Goal: Task Accomplishment & Management: Manage account settings

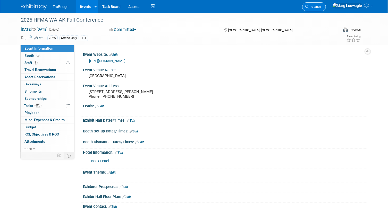
click at [309, 6] on icon at bounding box center [307, 7] width 4 height 4
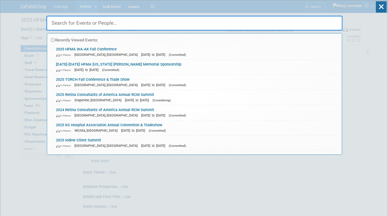
click at [325, 21] on input "text" at bounding box center [194, 23] width 296 height 15
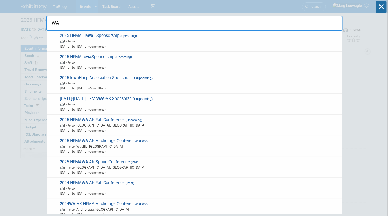
type input "W"
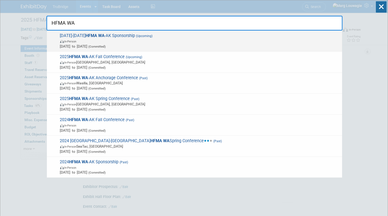
type input "HFMA WA"
click at [160, 40] on span "In-Person" at bounding box center [199, 41] width 279 height 5
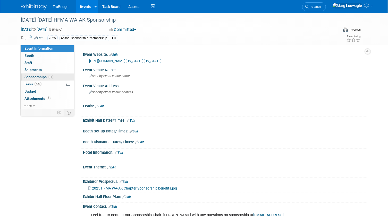
click at [36, 77] on span "Sponsorships 11" at bounding box center [39, 77] width 29 height 4
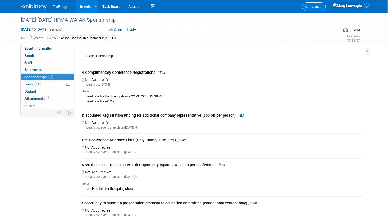
click at [326, 4] on link "Search" at bounding box center [314, 6] width 24 height 9
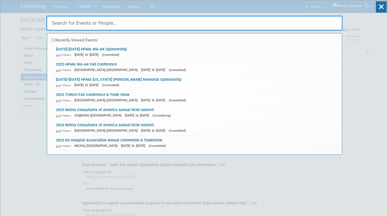
click at [332, 20] on input "text" at bounding box center [194, 23] width 296 height 15
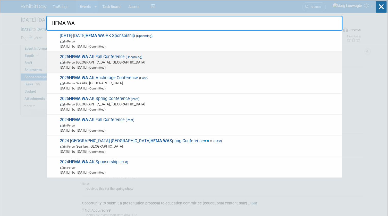
type input "HFMA WA"
click at [100, 56] on span "2025 HFMA WA -AK Fall Conference (Upcoming) In-Person Airway Heights, WA Oct 14…" at bounding box center [198, 62] width 281 height 16
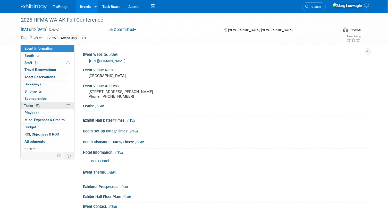
click at [31, 105] on span "Tasks 67%" at bounding box center [32, 106] width 17 height 4
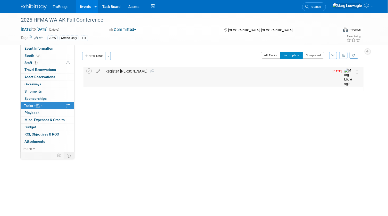
click at [118, 71] on div "Register Laura 1" at bounding box center [216, 71] width 226 height 9
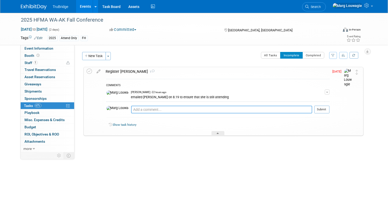
click at [147, 109] on textarea at bounding box center [221, 110] width 181 height 8
type textarea "she replied and is still thinking about it. 8.20.25"
click at [323, 107] on button "Submit" at bounding box center [321, 110] width 15 height 8
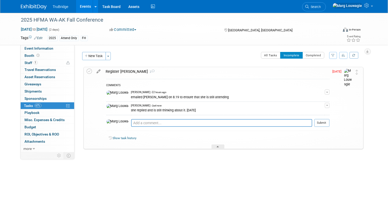
click at [100, 69] on icon at bounding box center [98, 70] width 9 height 6
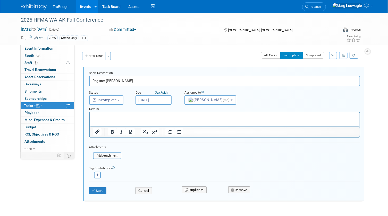
click at [158, 98] on input "Aug 20, 2025" at bounding box center [153, 99] width 36 height 9
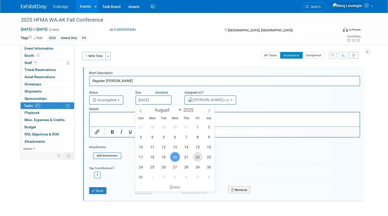
click at [194, 159] on span "22" at bounding box center [197, 157] width 10 height 10
type input "Aug 22, 2025"
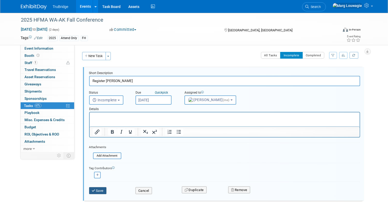
click at [96, 191] on button "Save" at bounding box center [97, 190] width 17 height 7
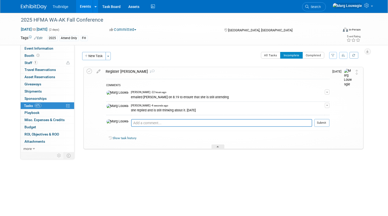
click at [219, 143] on div "Show task history" at bounding box center [217, 139] width 223 height 11
click at [218, 149] on div at bounding box center [217, 147] width 13 height 4
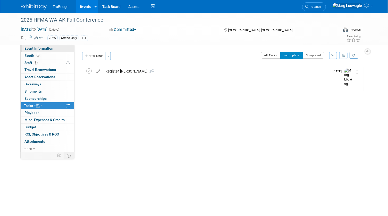
click at [54, 49] on link "Event Information" at bounding box center [48, 48] width 54 height 7
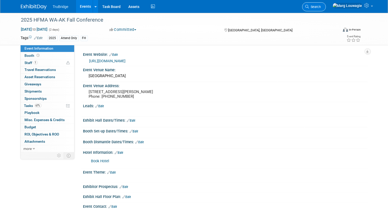
click at [321, 6] on span "Search" at bounding box center [315, 7] width 12 height 4
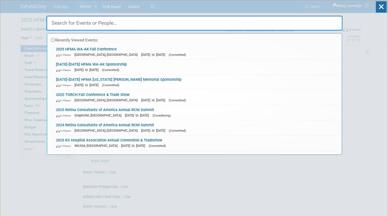
click at [276, 21] on input "text" at bounding box center [194, 23] width 296 height 15
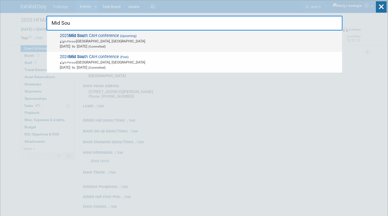
type input "Mid Sou"
click at [113, 38] on span "2025 Mid Sou th CAH conference (Upcoming) In-Person Louisville, KY Aug 20, 2025…" at bounding box center [198, 41] width 281 height 16
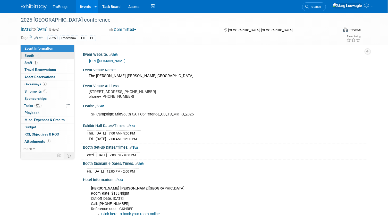
click at [54, 56] on link "Booth" at bounding box center [48, 55] width 54 height 7
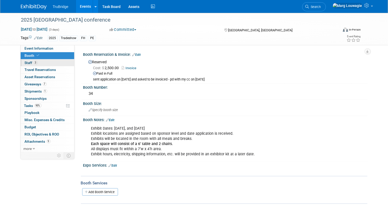
click at [59, 62] on link "3 Staff 3" at bounding box center [48, 62] width 54 height 7
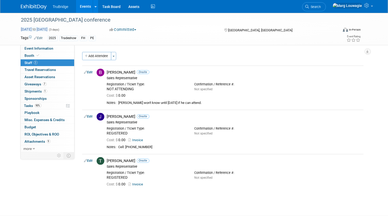
click at [48, 30] on span "Aug 20, 2025 to Aug 22, 2025" at bounding box center [34, 29] width 27 height 5
select select "7"
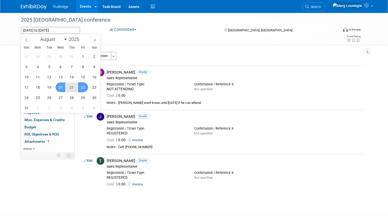
click at [185, 62] on div "Add Attendee Toggle Dropdown Quick -Tag Attendees Apply X (me) select all cancel" at bounding box center [222, 121] width 281 height 138
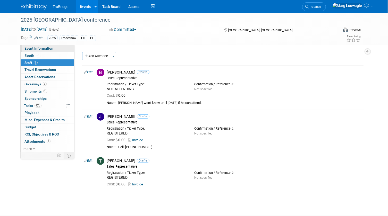
click at [48, 49] on span "Event Information" at bounding box center [39, 48] width 29 height 4
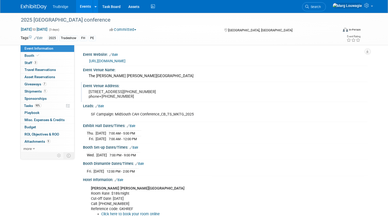
scroll to position [23, 0]
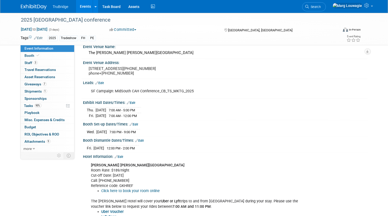
drag, startPoint x: 82, startPoint y: 106, endPoint x: 157, endPoint y: 118, distance: 76.1
click at [157, 118] on div "Exhibit Hall Dates/Times: Edit Thu. Aug 21, 2025 7:00 AM - 5:00 PM Fri. Aug 22,…" at bounding box center [224, 110] width 286 height 22
drag, startPoint x: 157, startPoint y: 118, endPoint x: 136, endPoint y: 113, distance: 22.1
copy div "Exhibit Hall Dates/Times: Edit"
click at [182, 66] on pre "500 S 4TH Street, Louisville, KY 40202-2518 phone+1 502-585-3200" at bounding box center [142, 70] width 107 height 9
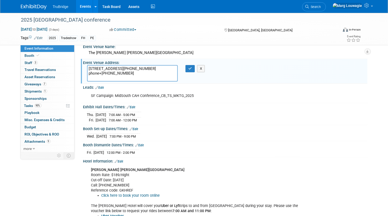
scroll to position [0, 0]
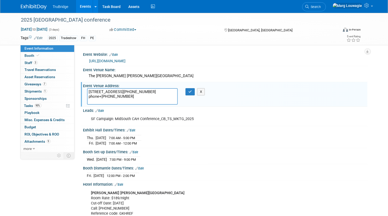
drag, startPoint x: 89, startPoint y: 90, endPoint x: 132, endPoint y: 94, distance: 43.5
click at [132, 94] on textarea "500 S 4TH Street, Louisville, KY 40202-2518 phone+1 502-585-3200" at bounding box center [132, 96] width 91 height 16
click at [189, 91] on icon "button" at bounding box center [190, 91] width 4 height 3
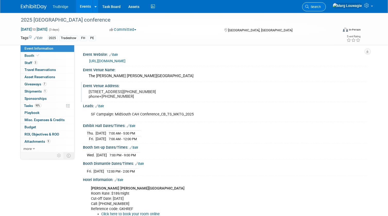
click at [321, 5] on span "Search" at bounding box center [315, 7] width 12 height 4
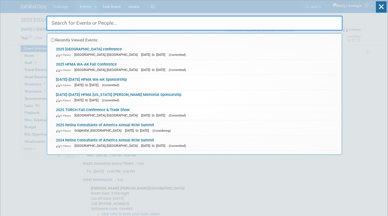
click at [298, 25] on input "text" at bounding box center [194, 23] width 296 height 15
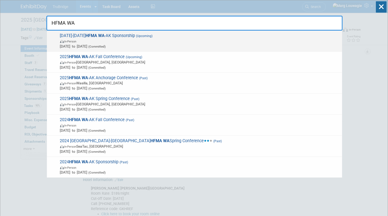
type input "HFMA WA"
click at [92, 36] on strong "HFMA WA" at bounding box center [95, 35] width 19 height 5
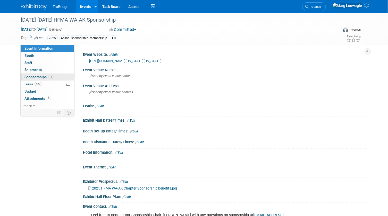
click at [33, 76] on span "Sponsorships 11" at bounding box center [39, 77] width 29 height 4
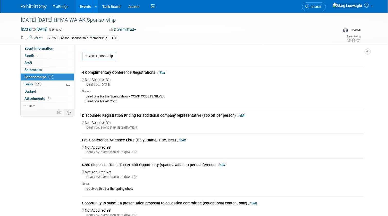
click at [163, 72] on link "Edit" at bounding box center [161, 73] width 8 height 4
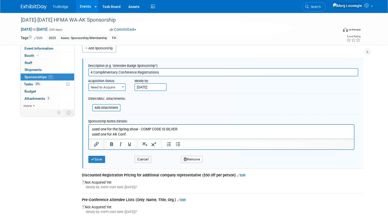
click at [134, 135] on p "used one for the Spring show - COMP CODE IS SILVER used one for AK Conf." at bounding box center [221, 132] width 259 height 10
click at [135, 135] on p "used one for the Spring show - COMP CODE IS SILVER used one for AK Conf." at bounding box center [221, 132] width 259 height 10
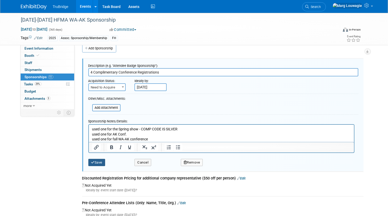
click at [100, 161] on button "Save" at bounding box center [96, 162] width 17 height 7
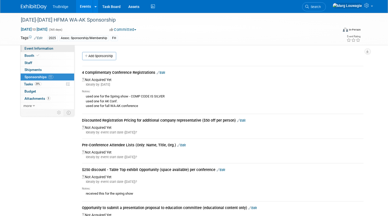
click at [55, 47] on link "Event Information" at bounding box center [48, 48] width 54 height 7
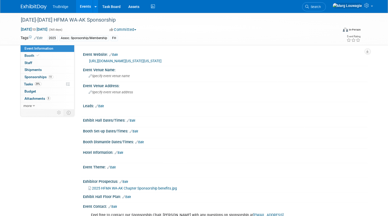
click at [116, 62] on link "https://www.hfma.org/chapters/region-11/washington-alaska/annual-partners/" at bounding box center [125, 61] width 72 height 4
click at [321, 7] on span "Search" at bounding box center [315, 7] width 12 height 4
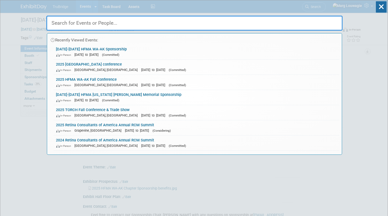
click at [308, 23] on input "text" at bounding box center [194, 23] width 296 height 15
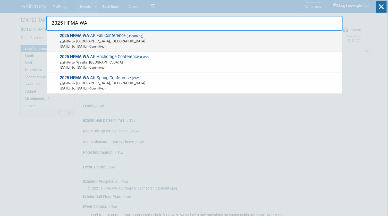
type input "2025 HFMA WA"
click at [120, 39] on span "In-Person Airway Heights, WA" at bounding box center [199, 41] width 279 height 5
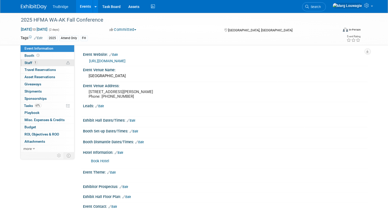
click at [31, 63] on span "Staff 1" at bounding box center [31, 63] width 13 height 4
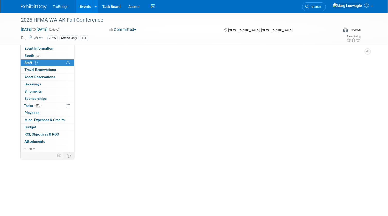
click at [31, 63] on span "Staff 1" at bounding box center [31, 63] width 13 height 4
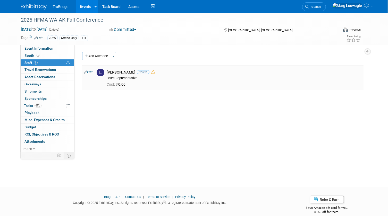
click at [92, 72] on link "Edit" at bounding box center [88, 73] width 8 height 4
select select "d61f4061-cd12-4be2-8494-cd56ca0880bd"
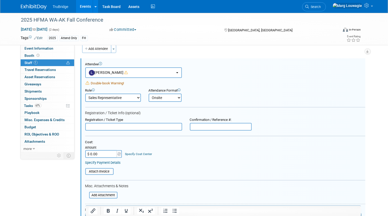
click at [206, 128] on input "text" at bounding box center [221, 127] width 62 height 8
paste input "FNNXJBZ5TK5"
type input "FNNXJBZ5TK5"
click at [152, 123] on input "text" at bounding box center [133, 127] width 97 height 8
type input "REGISTERED"
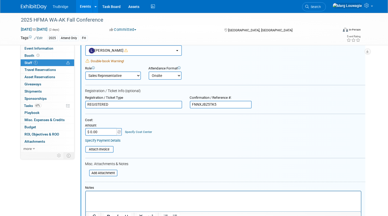
scroll to position [77, 0]
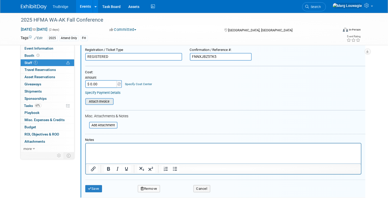
click at [109, 101] on input "file" at bounding box center [82, 102] width 61 height 6
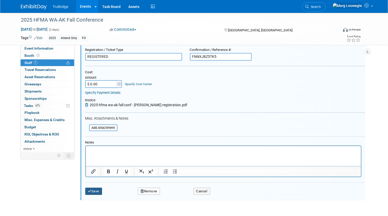
click at [96, 188] on button "Save" at bounding box center [93, 191] width 17 height 7
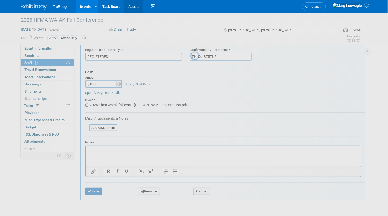
scroll to position [7, 0]
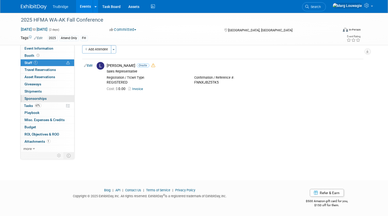
drag, startPoint x: 29, startPoint y: 106, endPoint x: 39, endPoint y: 102, distance: 10.6
click at [29, 106] on span "Tasks 67%" at bounding box center [32, 106] width 17 height 4
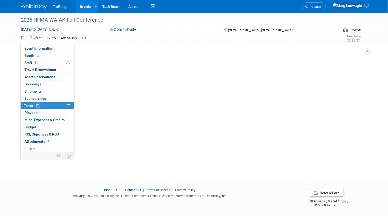
scroll to position [0, 0]
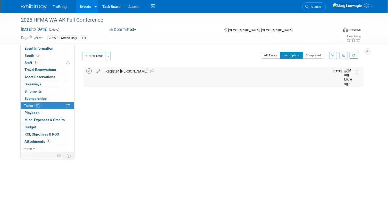
click at [91, 71] on icon at bounding box center [88, 70] width 5 height 5
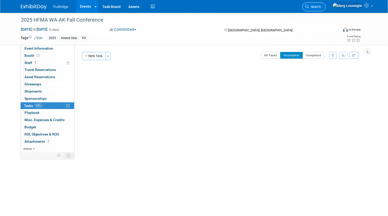
click at [321, 7] on span "Search" at bounding box center [315, 7] width 12 height 4
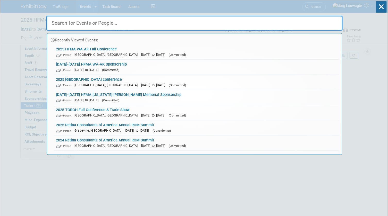
click at [327, 23] on input "text" at bounding box center [194, 23] width 296 height 15
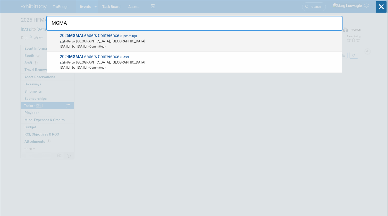
type input "MGMA"
click at [83, 40] on span "In-Person Orlando, FL" at bounding box center [199, 41] width 279 height 5
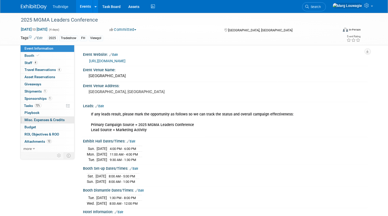
click at [30, 118] on span "Misc. Expenses & Credits 0" at bounding box center [45, 120] width 40 height 4
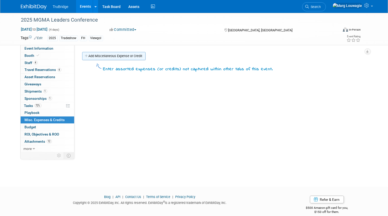
click at [109, 55] on link "Add Miscellaneous Expense or Credit" at bounding box center [113, 56] width 63 height 8
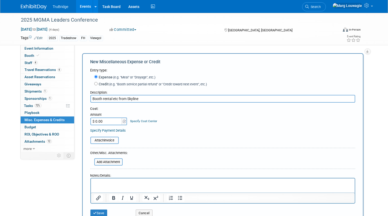
type input "Booth rental etc from Skyline"
click at [114, 162] on input "file" at bounding box center [91, 162] width 61 height 6
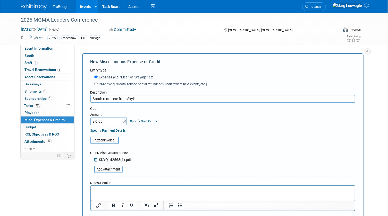
click at [110, 120] on input "$ 0.00" at bounding box center [106, 122] width 32 height 8
type input "$ 18,971.70"
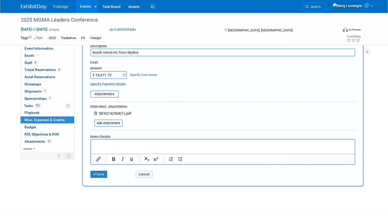
scroll to position [47, 0]
click at [106, 172] on button "Save" at bounding box center [98, 174] width 17 height 7
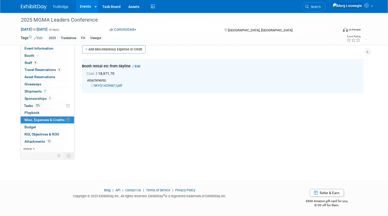
scroll to position [0, 0]
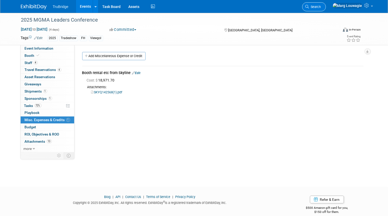
click at [321, 5] on span "Search" at bounding box center [315, 7] width 12 height 4
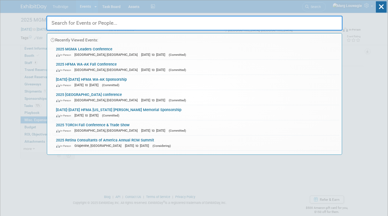
click at [315, 25] on input "text" at bounding box center [194, 23] width 296 height 15
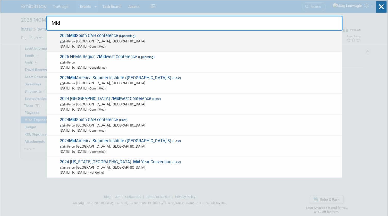
type input "Mid"
click at [102, 39] on span "In-Person Louisville, KY" at bounding box center [199, 41] width 279 height 5
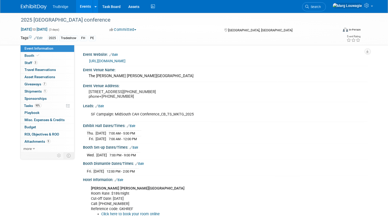
click at [123, 59] on link "https://www.kyha.com/education-hub/mid-south-critical-access-rural-hospital-con…" at bounding box center [107, 61] width 36 height 4
click at [321, 7] on span "Search" at bounding box center [315, 7] width 12 height 4
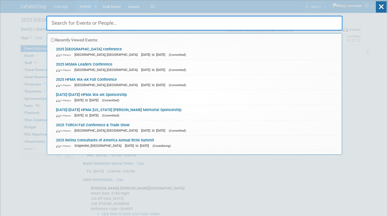
click at [329, 21] on input "text" at bounding box center [194, 23] width 296 height 15
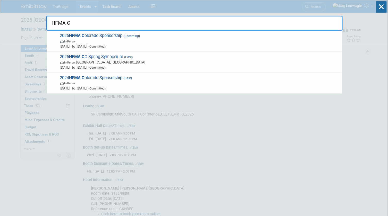
type input "HFMA C"
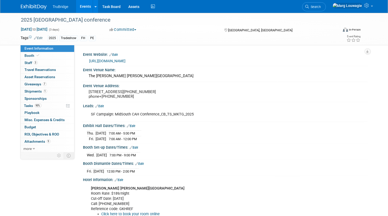
click at [84, 5] on link "Events" at bounding box center [85, 6] width 19 height 13
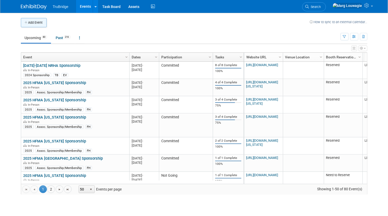
click at [39, 23] on button "Add Event" at bounding box center [34, 22] width 26 height 9
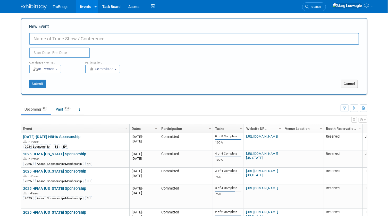
click at [51, 36] on input "New Event" at bounding box center [194, 39] width 330 height 12
type input "2025 HFMA [US_STATE] Fall Summit"
click at [40, 51] on input "text" at bounding box center [59, 53] width 61 height 10
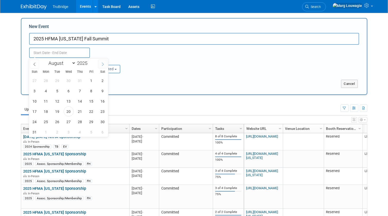
click at [102, 63] on icon at bounding box center [103, 65] width 4 height 4
click at [36, 64] on icon at bounding box center [35, 65] width 4 height 4
select select "9"
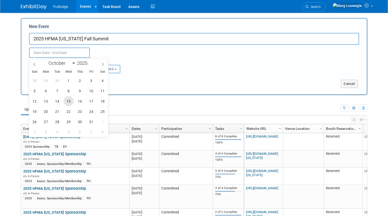
click at [67, 99] on span "15" at bounding box center [69, 101] width 10 height 10
click at [87, 99] on span "17" at bounding box center [91, 101] width 10 height 10
type input "Oct 15, 2025 to Oct 17, 2025"
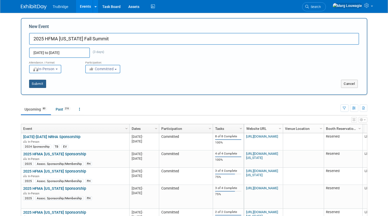
click at [42, 84] on button "Submit" at bounding box center [37, 84] width 17 height 8
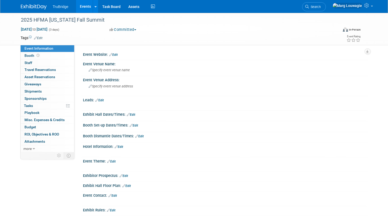
click at [40, 37] on link "Edit" at bounding box center [38, 38] width 8 height 4
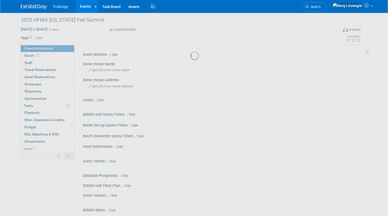
click at [190, 37] on div at bounding box center [193, 108] width 7 height 216
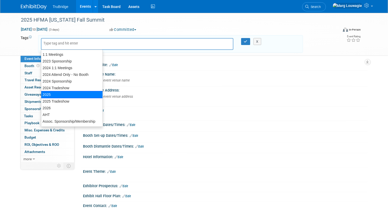
click at [52, 93] on div "2025" at bounding box center [72, 94] width 62 height 7
type input "2025"
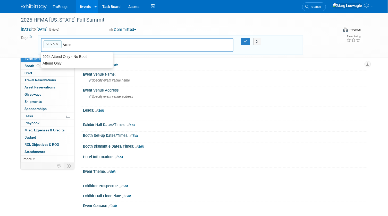
type input "Attend"
click at [54, 62] on div "Attend Only" at bounding box center [77, 63] width 72 height 7
type input "2025, Attend Only"
type input "FH"
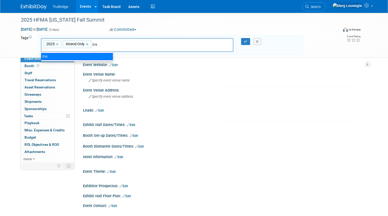
click at [93, 55] on div "FH" at bounding box center [77, 56] width 72 height 7
type input "2025, Attend Only, FH"
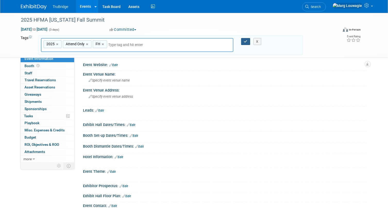
click at [245, 40] on icon "button" at bounding box center [246, 41] width 4 height 3
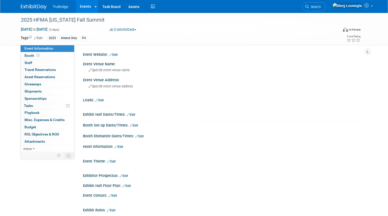
click at [115, 56] on link "Edit" at bounding box center [113, 55] width 8 height 4
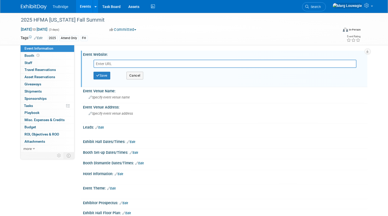
click at [113, 63] on input "text" at bounding box center [224, 64] width 263 height 8
type input "https://web.cvent.com/event/edf42c7f-2ef2-4221-b129-17db38e3e73e/summary"
click at [108, 75] on button "Save" at bounding box center [101, 76] width 17 height 8
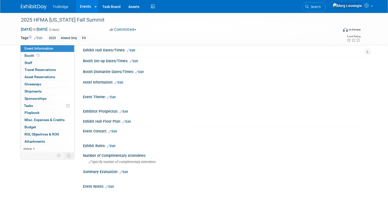
scroll to position [70, 0]
click at [112, 96] on link "Edit" at bounding box center [111, 98] width 8 height 4
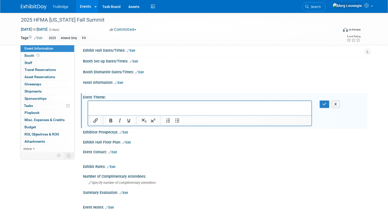
scroll to position [0, 0]
click at [113, 106] on p "Rich Text Area. Press ALT-0 for help." at bounding box center [199, 105] width 217 height 5
click at [324, 102] on icon "button" at bounding box center [324, 104] width 4 height 4
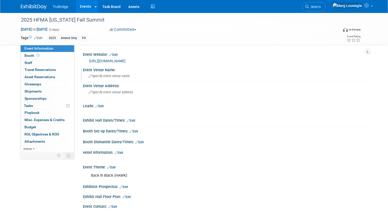
click at [116, 75] on span "Specify event venue name" at bounding box center [109, 76] width 41 height 4
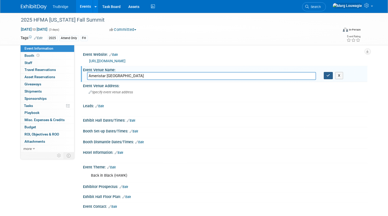
type input "Ameristar Black Hawk Casino & Hotel"
click at [327, 77] on icon "button" at bounding box center [328, 75] width 4 height 3
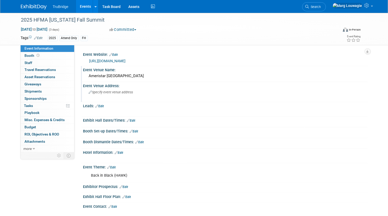
click at [104, 92] on span "Specify event venue address" at bounding box center [111, 92] width 44 height 4
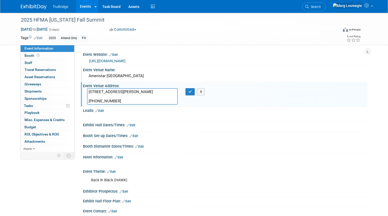
click at [168, 92] on textarea "111 Richman Street, Black Hawk, CO 80422 720-927-9145" at bounding box center [132, 96] width 91 height 16
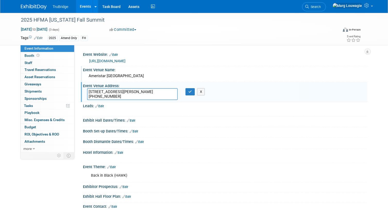
click at [124, 91] on textarea "111 Richman Street, Black Hawk, CO 80422 720-927-9145" at bounding box center [132, 94] width 91 height 12
click at [125, 91] on textarea "111 Richman Street, Black Hawk, CO 80422 720-927-9145" at bounding box center [132, 94] width 91 height 12
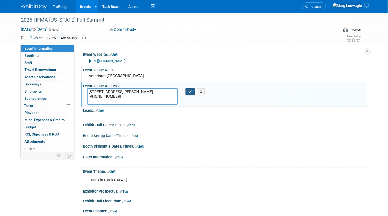
type textarea "111 Richman Street Black Hawk, CO 80422 720-927-9145"
click at [190, 93] on button "button" at bounding box center [189, 91] width 9 height 7
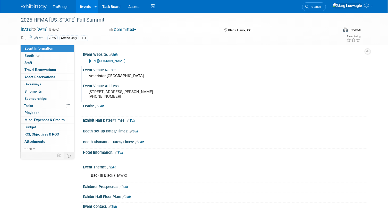
click at [121, 155] on link "Edit" at bounding box center [119, 153] width 8 height 4
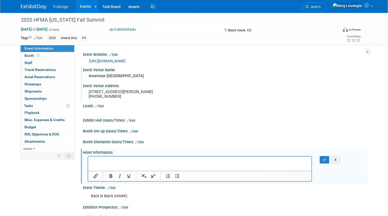
click at [110, 158] on html at bounding box center [199, 159] width 223 height 7
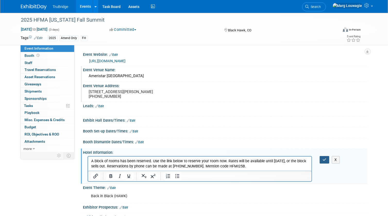
click at [321, 164] on button "button" at bounding box center [324, 159] width 10 height 7
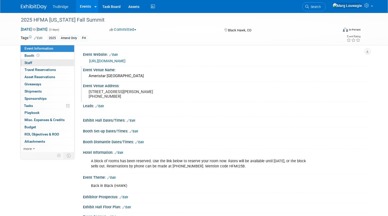
click at [31, 64] on span "Staff 0" at bounding box center [29, 63] width 8 height 4
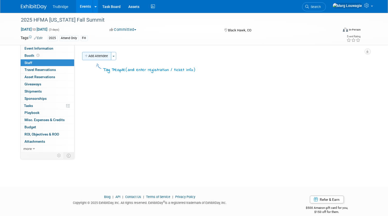
click at [100, 55] on button "Add Attendee" at bounding box center [96, 56] width 29 height 8
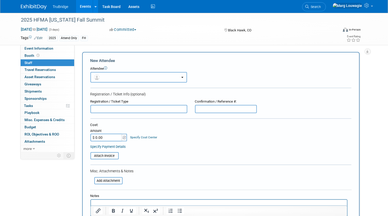
click at [118, 77] on button "button" at bounding box center [138, 77] width 96 height 11
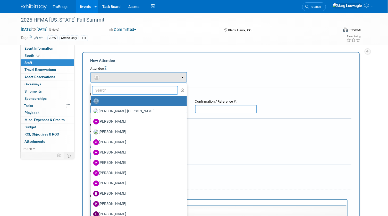
click at [119, 89] on input "text" at bounding box center [135, 90] width 86 height 9
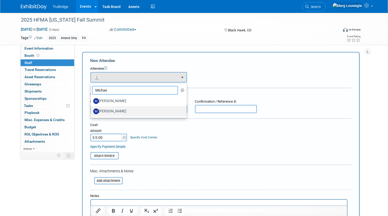
type input "Michae"
click at [126, 111] on label "[PERSON_NAME]" at bounding box center [137, 111] width 88 height 8
click at [91, 111] on input "[PERSON_NAME]" at bounding box center [89, 110] width 3 height 3
select select "3f36a3ab-332b-430c-a49c-b2a844fe1b87"
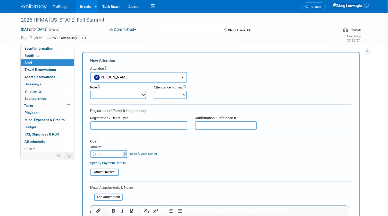
click at [127, 93] on select "Demonstrator Host Leadership Marketing Planner Presenter Sales Representative" at bounding box center [118, 95] width 56 height 8
select select "4"
click at [90, 91] on select "Demonstrator Host Leadership Marketing Planner Presenter Sales Representative" at bounding box center [118, 95] width 56 height 8
click at [165, 94] on select "Onsite Remote" at bounding box center [170, 95] width 33 height 8
select select "1"
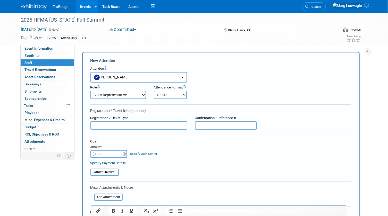
click at [154, 91] on select "Onsite Remote" at bounding box center [170, 95] width 33 height 8
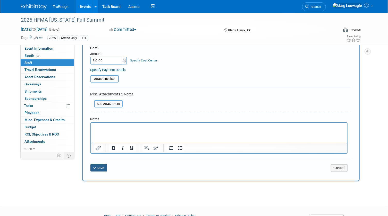
click at [104, 167] on button "Save" at bounding box center [98, 167] width 17 height 7
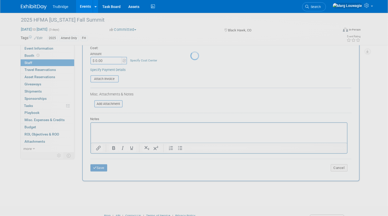
scroll to position [7, 0]
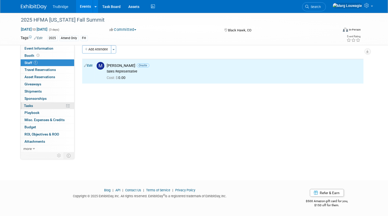
click at [51, 106] on link "0% Tasks 0%" at bounding box center [48, 105] width 54 height 7
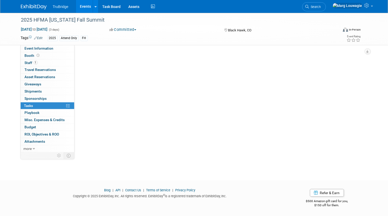
scroll to position [0, 0]
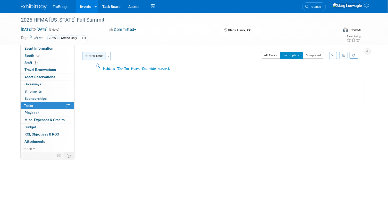
click at [98, 54] on button "New Task" at bounding box center [94, 56] width 24 height 8
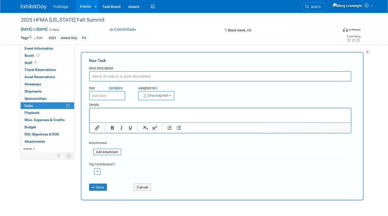
click at [132, 75] on input "text" at bounding box center [220, 76] width 262 height 10
type input "what are we going to sponsor?"
click at [153, 98] on button "Unassigned" at bounding box center [156, 95] width 37 height 9
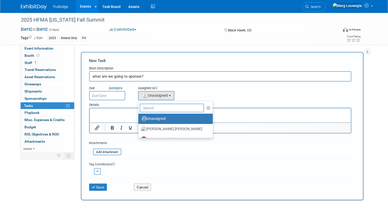
click at [160, 108] on input "text" at bounding box center [171, 108] width 65 height 9
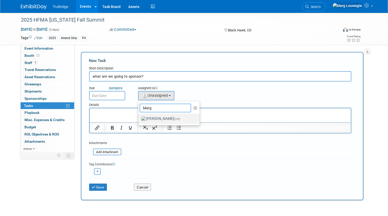
type input "Marg"
drag, startPoint x: 162, startPoint y: 116, endPoint x: 64, endPoint y: 2, distance: 150.7
click at [162, 116] on label "[PERSON_NAME] (me)" at bounding box center [168, 119] width 54 height 8
click at [139, 117] on input "[PERSON_NAME] (me)" at bounding box center [137, 118] width 3 height 3
select select "0abee163-1570-438d-a0ea-e9129f2ffbd7"
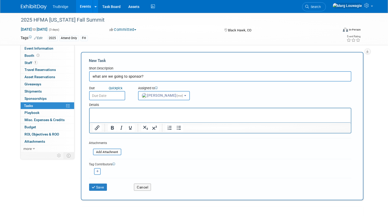
click at [120, 96] on input "text" at bounding box center [107, 95] width 36 height 9
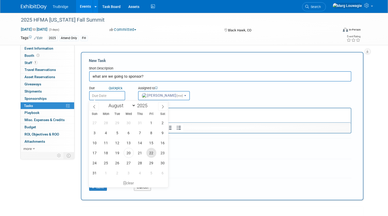
click at [153, 151] on span "22" at bounding box center [151, 153] width 10 height 10
type input "[DATE]"
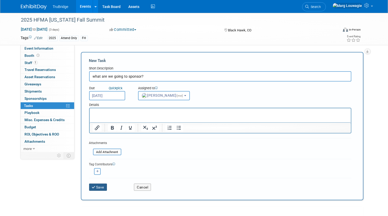
click at [94, 186] on icon "submit" at bounding box center [94, 188] width 4 height 4
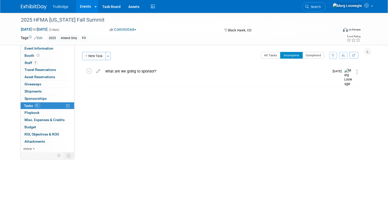
click at [293, 32] on div "Black Hawk, CO" at bounding box center [262, 30] width 79 height 6
click at [43, 139] on span "Attachments 0" at bounding box center [35, 141] width 21 height 4
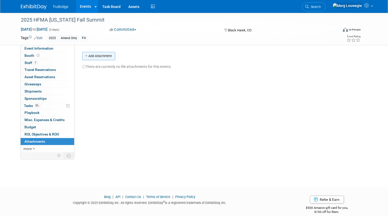
click at [106, 56] on button "Add Attachment" at bounding box center [98, 56] width 33 height 8
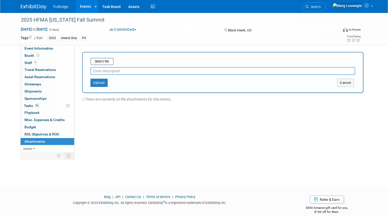
click at [112, 69] on input "text" at bounding box center [222, 71] width 265 height 8
click at [140, 71] on input "Sponsorship" at bounding box center [222, 71] width 265 height 8
type input "Sponsorship Opportunities"
click at [99, 64] on input "file" at bounding box center [82, 61] width 61 height 6
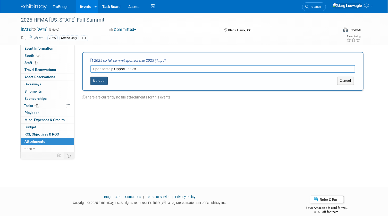
click at [101, 83] on button "Upload" at bounding box center [98, 81] width 17 height 8
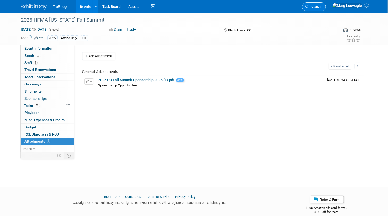
click at [321, 7] on span "Search" at bounding box center [315, 7] width 12 height 4
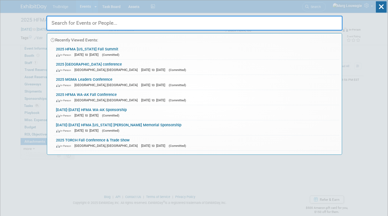
click at [304, 26] on input "text" at bounding box center [194, 23] width 296 height 15
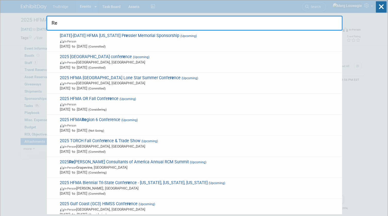
type input "Ret"
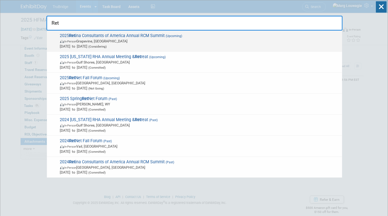
click at [175, 36] on span "(Upcoming)" at bounding box center [173, 36] width 17 height 4
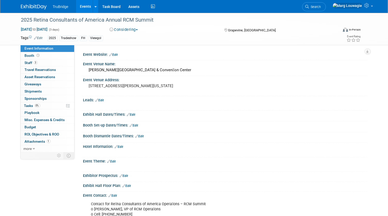
click at [131, 30] on button "Considering" at bounding box center [124, 29] width 32 height 5
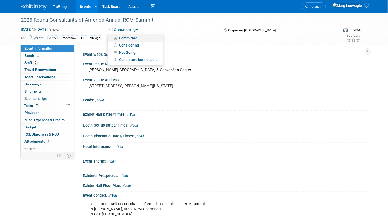
click at [133, 38] on link "Committed" at bounding box center [135, 37] width 55 height 7
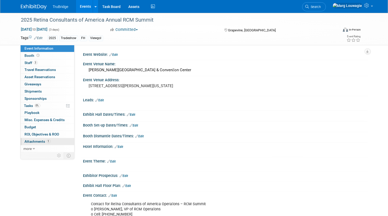
click at [39, 141] on span "Attachments 1" at bounding box center [38, 141] width 26 height 4
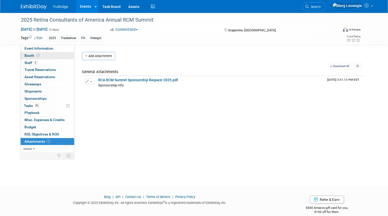
click at [43, 54] on link "Booth" at bounding box center [48, 55] width 54 height 7
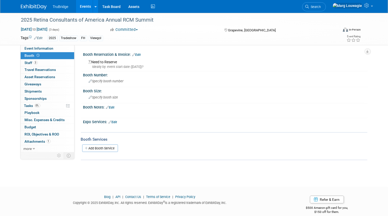
click at [140, 54] on link "Edit" at bounding box center [136, 55] width 8 height 4
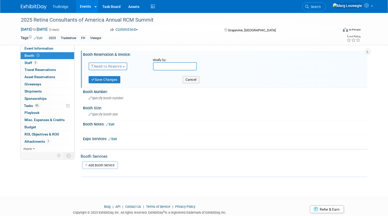
click at [122, 65] on span "Need to Reserve" at bounding box center [106, 66] width 31 height 4
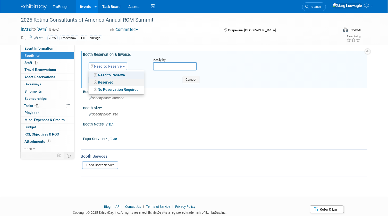
click at [117, 81] on link "Reserved" at bounding box center [116, 82] width 55 height 7
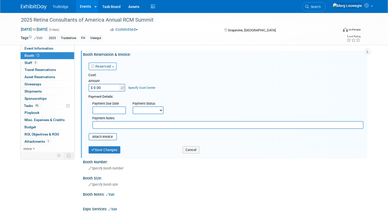
click at [113, 87] on input "$ 0.00" at bounding box center [105, 88] width 32 height 8
type input "$ 5,000.00"
click at [112, 135] on input "file" at bounding box center [85, 137] width 61 height 6
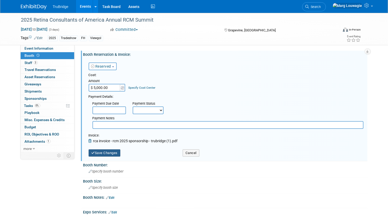
click at [110, 152] on button "Save Changes" at bounding box center [105, 153] width 32 height 7
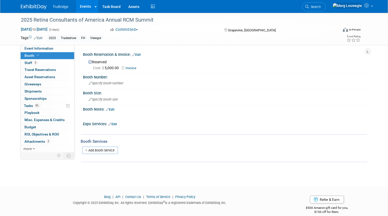
click at [112, 109] on link "Edit" at bounding box center [110, 110] width 8 height 4
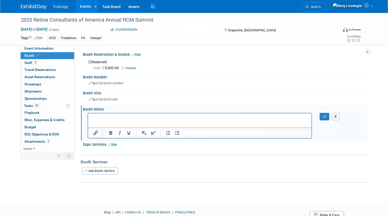
click at [104, 117] on p "Rich Text Area. Press ALT-0 for help." at bounding box center [199, 117] width 217 height 5
drag, startPoint x: 326, startPoint y: 116, endPoint x: 222, endPoint y: 7, distance: 150.0
click at [326, 116] on button "button" at bounding box center [324, 116] width 10 height 7
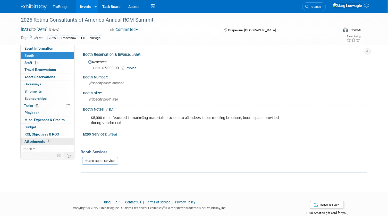
click at [30, 140] on span "Attachments 2" at bounding box center [38, 141] width 26 height 4
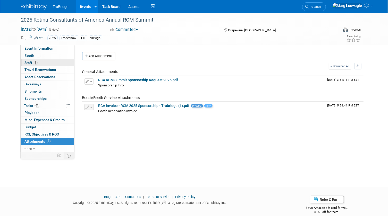
click at [46, 63] on link "3 Staff 3" at bounding box center [48, 62] width 54 height 7
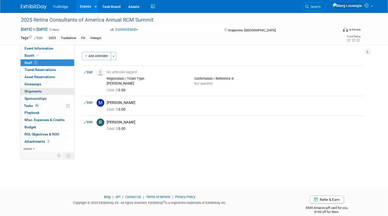
click at [40, 90] on span "Shipments 0" at bounding box center [33, 91] width 17 height 4
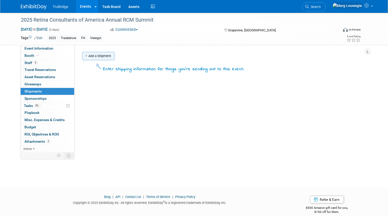
click at [106, 55] on link "Add a Shipment" at bounding box center [98, 56] width 32 height 8
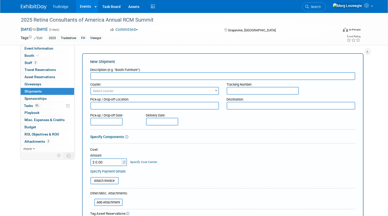
click at [239, 105] on textarea at bounding box center [290, 106] width 128 height 8
paste textarea "Gaylord Texan Resort & Convention Center Attn: Allison Vowels 1501 Gaylord Trai…"
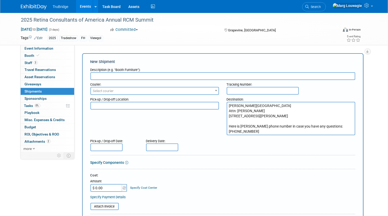
click at [228, 126] on textarea "Gaylord Texan Resort & Convention Center Attn: Allison Vowels 1501 Gaylord Trai…" at bounding box center [290, 118] width 128 height 33
drag, startPoint x: 228, startPoint y: 126, endPoint x: 355, endPoint y: 124, distance: 127.1
click at [355, 124] on div "Destination: Gaylord Texan Resort & Convention Center Attn: Allison Vowels 1501…" at bounding box center [291, 115] width 136 height 40
drag, startPoint x: 339, startPoint y: 123, endPoint x: 304, endPoint y: 126, distance: 35.2
click at [304, 126] on textarea "Gaylord Texan Resort & Convention Center Attn: Allison Vowels 1501 Gaylord Trai…" at bounding box center [290, 118] width 128 height 33
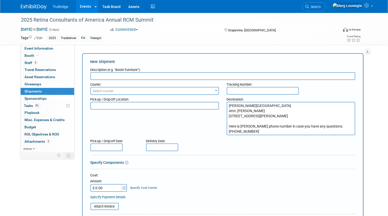
click at [304, 126] on textarea "Gaylord Texan Resort & Convention Center Attn: Allison Vowels 1501 Gaylord Trai…" at bounding box center [290, 118] width 128 height 33
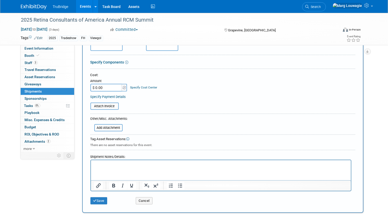
scroll to position [93, 0]
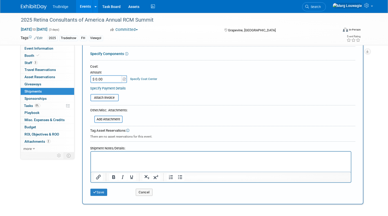
type textarea "Gaylord Texan Resort & Convention Center Attn: Allison Vowels 1501 Gaylord Trai…"
click at [104, 159] on html at bounding box center [221, 155] width 260 height 7
paste body "Rich Text Area. Press ALT-0 for help."
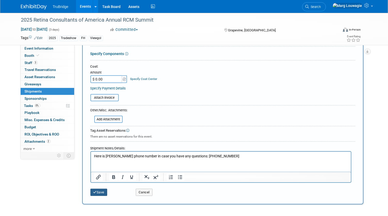
click at [102, 191] on button "Save" at bounding box center [98, 192] width 17 height 7
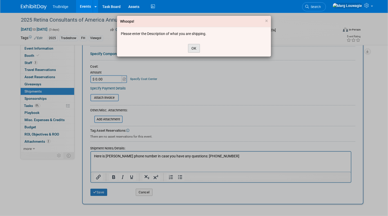
click at [189, 47] on button "OK" at bounding box center [194, 48] width 12 height 9
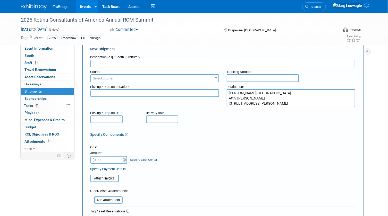
scroll to position [0, 0]
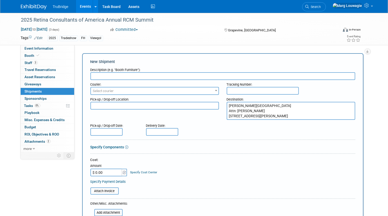
click at [122, 75] on input "text" at bounding box center [222, 76] width 265 height 8
type input "booth 'stuff'"
click at [164, 90] on span "Select courier" at bounding box center [154, 90] width 127 height 7
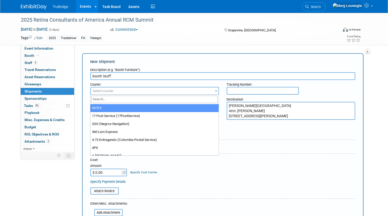
click at [161, 100] on input "search" at bounding box center [154, 99] width 126 height 7
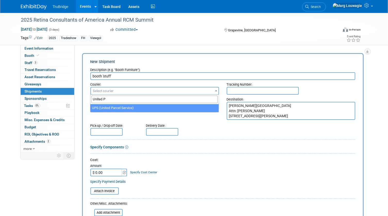
type input "United P"
select select "508"
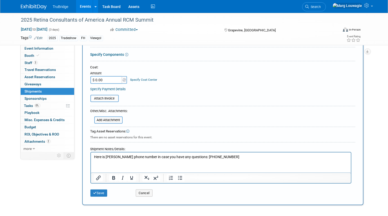
scroll to position [117, 0]
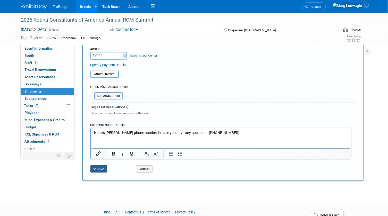
click at [99, 166] on button "Save" at bounding box center [98, 168] width 17 height 7
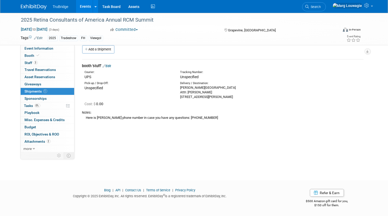
scroll to position [0, 0]
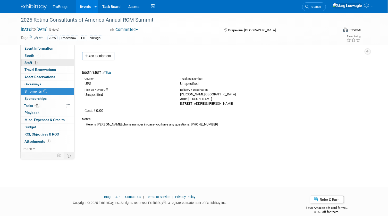
click at [56, 63] on link "3 Staff 3" at bounding box center [48, 62] width 54 height 7
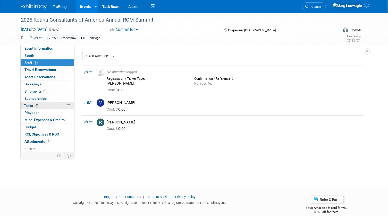
click at [31, 104] on span "Tasks 0%" at bounding box center [32, 106] width 16 height 4
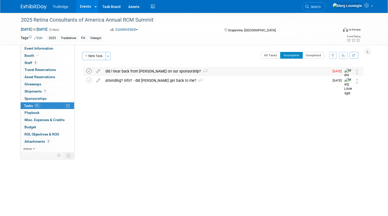
click at [89, 71] on icon at bounding box center [88, 70] width 5 height 5
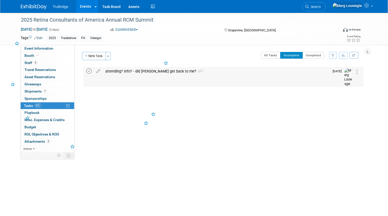
click at [88, 71] on icon at bounding box center [88, 70] width 5 height 5
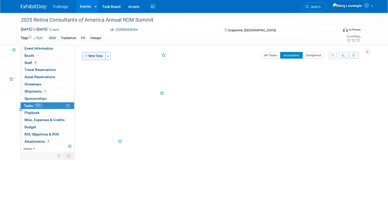
click at [92, 54] on button "New Task" at bounding box center [94, 56] width 24 height 8
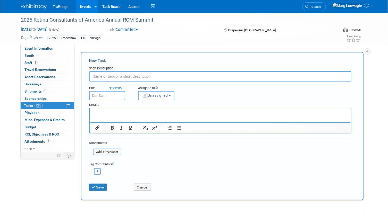
click at [118, 76] on input "text" at bounding box center [220, 76] width 262 height 10
type input "set up shipping with RD"
click at [154, 98] on button "Unassigned" at bounding box center [156, 95] width 37 height 9
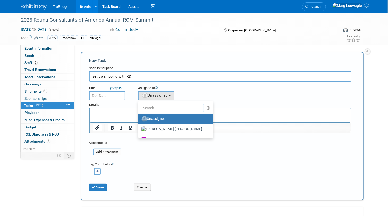
click at [160, 107] on input "text" at bounding box center [171, 108] width 65 height 9
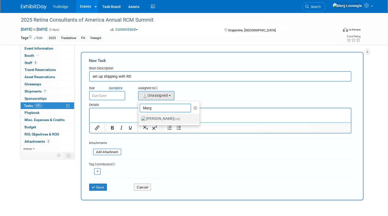
type input "Marg"
click at [165, 118] on label "[PERSON_NAME] (me)" at bounding box center [168, 119] width 54 height 8
click at [139, 118] on input "[PERSON_NAME] (me)" at bounding box center [137, 118] width 3 height 3
select select "0abee163-1570-438d-a0ea-e9129f2ffbd7"
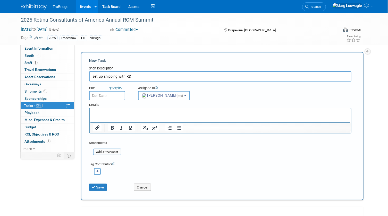
click at [122, 96] on input "text" at bounding box center [107, 95] width 36 height 9
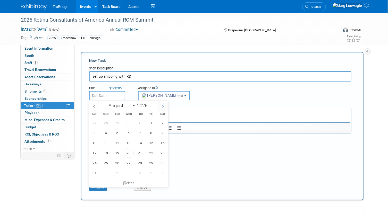
click at [160, 106] on span at bounding box center [162, 106] width 9 height 9
select select "8"
click at [153, 152] on span "26" at bounding box center [151, 153] width 10 height 10
type input "Sep 26, 2025"
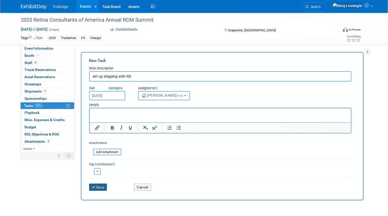
click at [101, 186] on button "Save" at bounding box center [98, 187] width 18 height 7
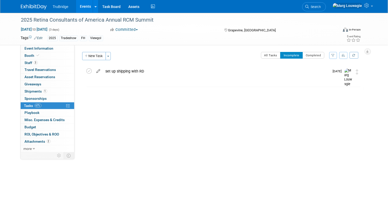
click at [98, 71] on icon at bounding box center [98, 70] width 9 height 6
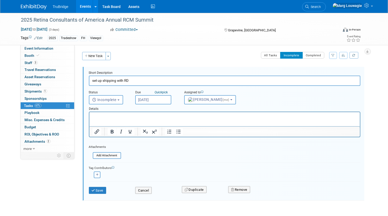
click at [152, 99] on input "Sep 26, 2025" at bounding box center [153, 99] width 36 height 9
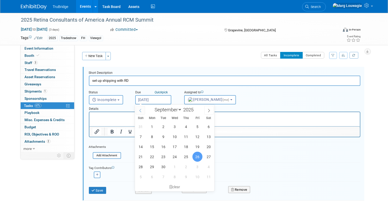
click at [141, 111] on icon at bounding box center [140, 111] width 4 height 4
select select "7"
click at [194, 157] on span "22" at bounding box center [197, 157] width 10 height 10
type input "[DATE]"
click at [194, 157] on form "Short Description set up shipping with RD Status <i class="far fa-clock" style=…" at bounding box center [224, 135] width 279 height 128
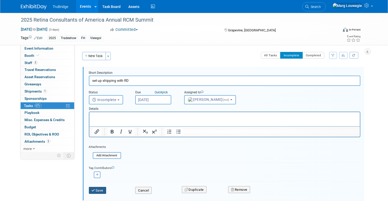
click at [101, 187] on button "Save" at bounding box center [97, 190] width 17 height 7
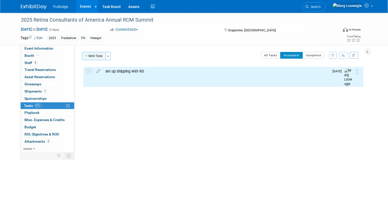
click at [93, 54] on button "New Task" at bounding box center [94, 56] width 24 height 8
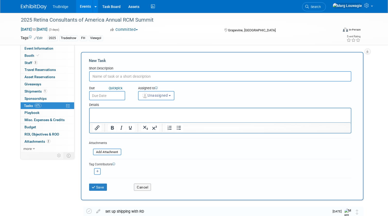
click at [121, 75] on input "text" at bounding box center [220, 76] width 262 height 10
type input "did I get the invoice for approval?"
click at [163, 95] on span "Unassigned" at bounding box center [155, 95] width 26 height 4
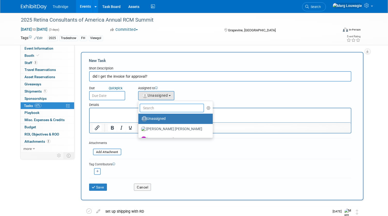
click at [164, 107] on input "text" at bounding box center [171, 108] width 65 height 9
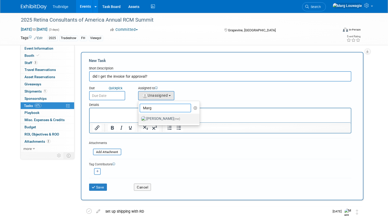
type input "Marg"
click at [164, 118] on label "[PERSON_NAME] (me)" at bounding box center [168, 119] width 54 height 8
click at [139, 118] on input "[PERSON_NAME] (me)" at bounding box center [137, 118] width 3 height 3
select select "0abee163-1570-438d-a0ea-e9129f2ffbd7"
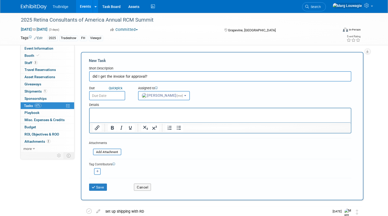
click at [115, 97] on input "text" at bounding box center [107, 95] width 36 height 9
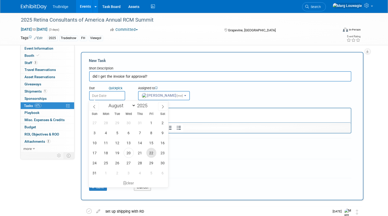
click at [150, 149] on span "22" at bounding box center [151, 153] width 10 height 10
type input "[DATE]"
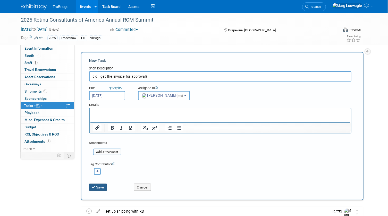
click at [101, 187] on button "Save" at bounding box center [98, 187] width 18 height 7
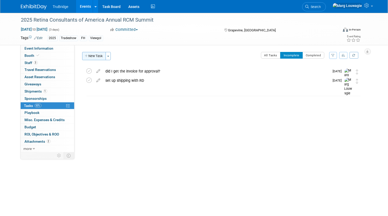
click at [99, 56] on button "New Task" at bounding box center [94, 56] width 24 height 8
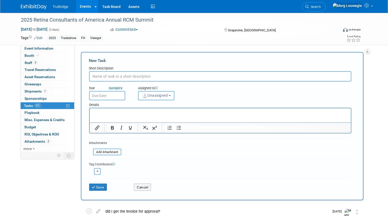
click at [126, 74] on input "text" at bounding box center [220, 76] width 262 height 10
type input "set up event in Captello"
click at [156, 96] on span "Unassigned" at bounding box center [155, 95] width 26 height 4
click at [164, 95] on span "Unassigned" at bounding box center [155, 95] width 26 height 4
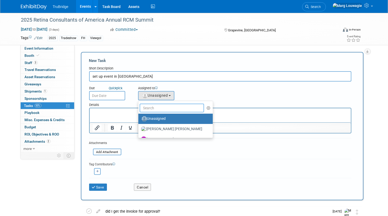
click at [164, 107] on input "text" at bounding box center [171, 108] width 65 height 9
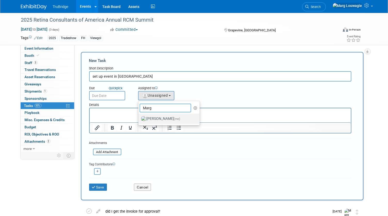
type input "Marg"
click at [166, 118] on label "Marg Louwagie (me)" at bounding box center [168, 119] width 54 height 8
click at [139, 118] on input "Marg Louwagie (me)" at bounding box center [137, 118] width 3 height 3
select select "0abee163-1570-438d-a0ea-e9129f2ffbd7"
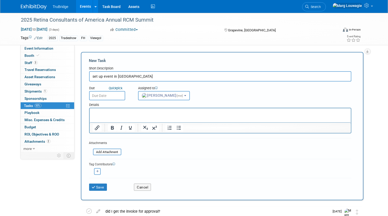
click at [110, 95] on input "text" at bounding box center [107, 95] width 36 height 9
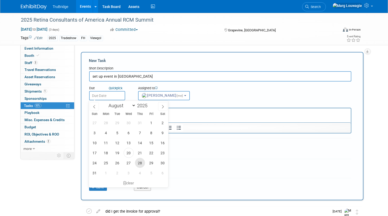
click at [140, 164] on span "28" at bounding box center [140, 163] width 10 height 10
type input "Aug 28, 2025"
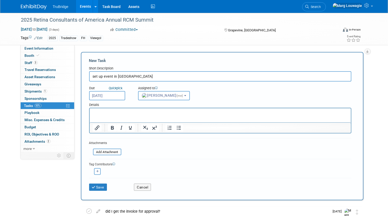
drag, startPoint x: 140, startPoint y: 164, endPoint x: 275, endPoint y: 154, distance: 135.2
click at [282, 153] on form "New Task Short Description set up event in Captello Due Quick pick Aug 28, 2025…" at bounding box center [222, 126] width 266 height 137
click at [98, 185] on button "Save" at bounding box center [98, 187] width 18 height 7
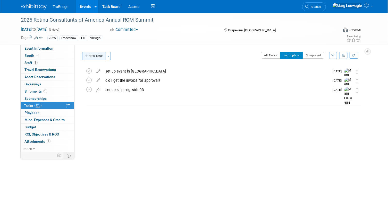
click at [98, 57] on button "New Task" at bounding box center [94, 56] width 24 height 8
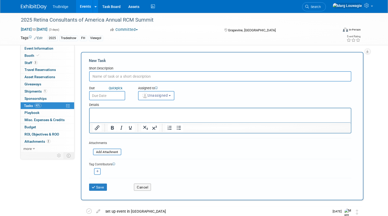
click at [116, 74] on input "text" at bounding box center [220, 76] width 262 height 10
click at [116, 73] on input "text" at bounding box center [220, 76] width 262 height 10
type input "add tracking number and POD"
click at [153, 94] on span "Unassigned" at bounding box center [155, 95] width 26 height 4
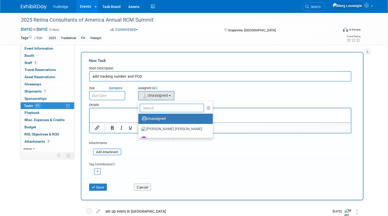
click at [161, 106] on input "text" at bounding box center [171, 108] width 65 height 9
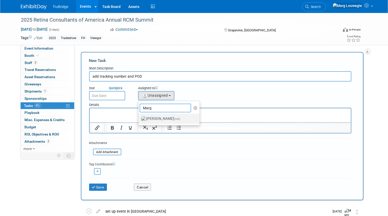
type input "Marg"
click at [163, 117] on label "Marg Louwagie (me)" at bounding box center [168, 119] width 54 height 8
click at [139, 117] on input "Marg Louwagie (me)" at bounding box center [137, 118] width 3 height 3
select select "0abee163-1570-438d-a0ea-e9129f2ffbd7"
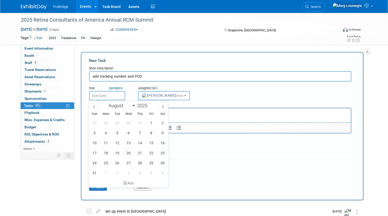
click at [110, 97] on input "text" at bounding box center [107, 95] width 36 height 9
click at [165, 106] on span at bounding box center [162, 106] width 9 height 9
select select "8"
click at [106, 131] on span "8" at bounding box center [106, 133] width 10 height 10
type input "[DATE]"
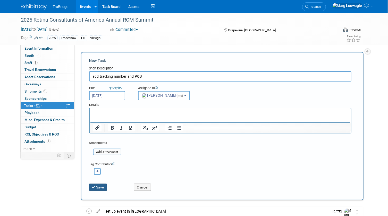
click at [102, 186] on button "Save" at bounding box center [98, 187] width 18 height 7
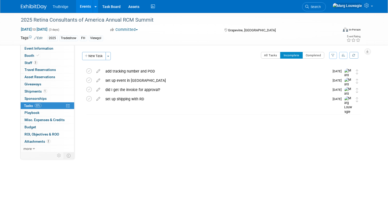
click at [321, 5] on span "Search" at bounding box center [315, 7] width 12 height 4
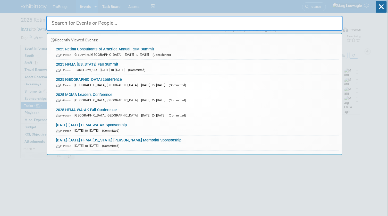
click at [329, 21] on input "text" at bounding box center [194, 23] width 296 height 15
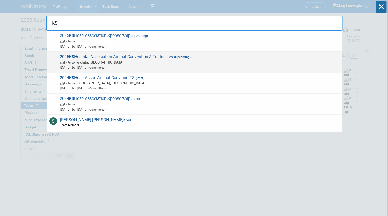
type input "KS"
click at [92, 63] on span "In-Person Wichita, KS" at bounding box center [199, 62] width 279 height 5
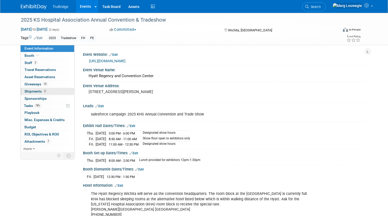
click at [52, 92] on link "2 Shipments 2" at bounding box center [48, 91] width 54 height 7
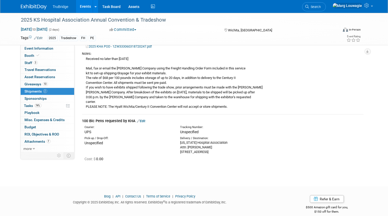
scroll to position [93, 0]
click at [142, 120] on link "Edit" at bounding box center [141, 121] width 8 height 4
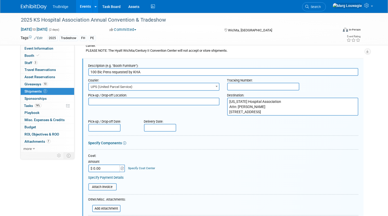
scroll to position [0, 0]
click at [235, 86] on input "text" at bounding box center [263, 87] width 72 height 8
paste input "1ZW333060324875739"
type input "1ZW333060324875739"
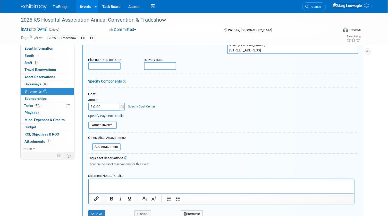
scroll to position [219, 0]
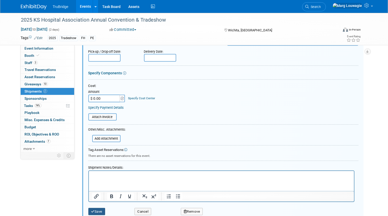
click at [96, 208] on button "Save" at bounding box center [96, 211] width 17 height 7
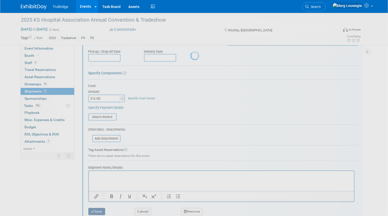
scroll to position [99, 0]
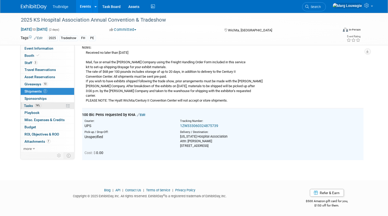
click at [27, 104] on span "Tasks 74%" at bounding box center [32, 106] width 17 height 4
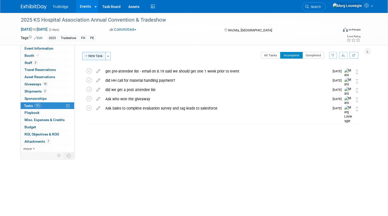
click at [95, 56] on button "New Task" at bounding box center [94, 56] width 24 height 8
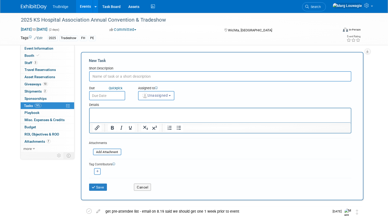
click at [110, 73] on input "text" at bounding box center [220, 76] width 262 height 10
type input "check for pen delivery -"
click at [147, 96] on span "Unassigned" at bounding box center [155, 95] width 26 height 4
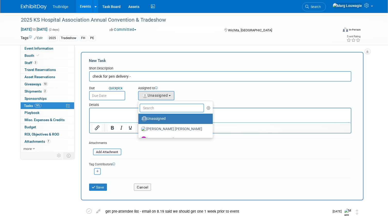
click at [159, 107] on input "text" at bounding box center [171, 108] width 65 height 9
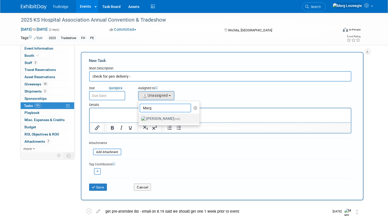
type input "Marg"
click at [159, 118] on label "[PERSON_NAME] (me)" at bounding box center [168, 119] width 54 height 8
click at [139, 118] on input "[PERSON_NAME] (me)" at bounding box center [137, 118] width 3 height 3
select select "0abee163-1570-438d-a0ea-e9129f2ffbd7"
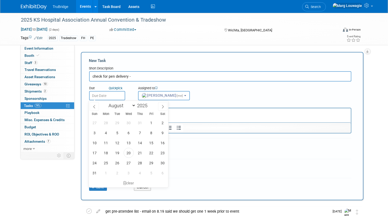
click at [118, 94] on input "text" at bounding box center [107, 95] width 36 height 9
click at [114, 163] on span "26" at bounding box center [117, 163] width 10 height 10
type input "[DATE]"
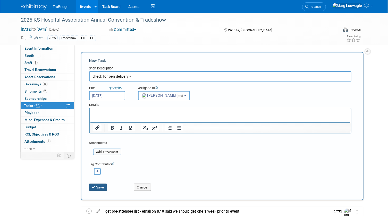
click at [102, 186] on button "Save" at bounding box center [98, 187] width 18 height 7
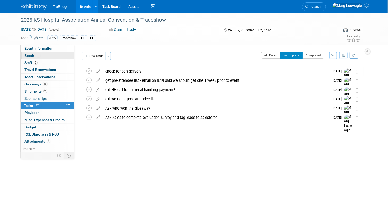
click at [41, 55] on link "Booth" at bounding box center [48, 55] width 54 height 7
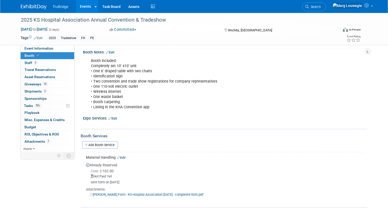
scroll to position [63, 0]
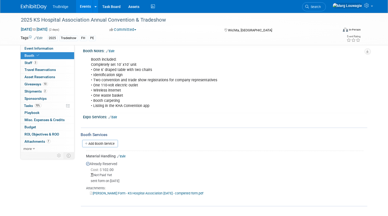
click at [118, 117] on div "Expo Services: Edit" at bounding box center [225, 116] width 284 height 7
click at [115, 116] on link "Edit" at bounding box center [113, 118] width 8 height 4
click at [115, 116] on div "Expo Services: Edit" at bounding box center [225, 116] width 284 height 7
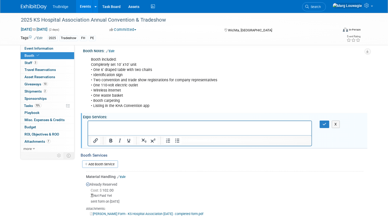
scroll to position [0, 0]
click at [111, 126] on p "Rich Text Area. Press ALT-0 for help." at bounding box center [199, 125] width 217 height 5
click at [324, 124] on icon "button" at bounding box center [324, 124] width 4 height 4
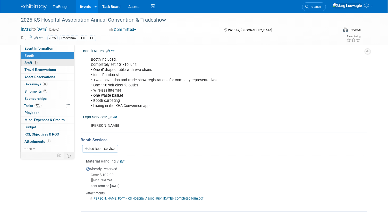
click at [37, 63] on span "3" at bounding box center [36, 63] width 4 height 4
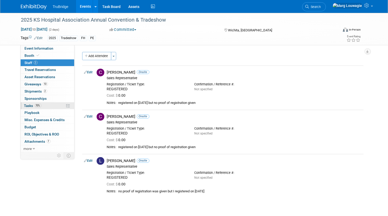
click at [27, 105] on span "Tasks 70%" at bounding box center [32, 106] width 17 height 4
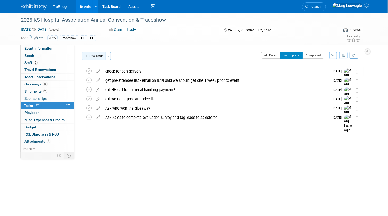
click at [91, 55] on button "New Task" at bounding box center [94, 56] width 24 height 8
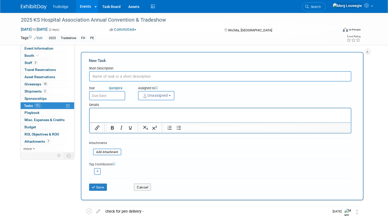
click at [152, 75] on input "text" at bounding box center [220, 76] width 262 height 10
type input "Did Hayley confirm that our attendees are registered?"
click at [172, 94] on button "Unassigned" at bounding box center [156, 95] width 37 height 9
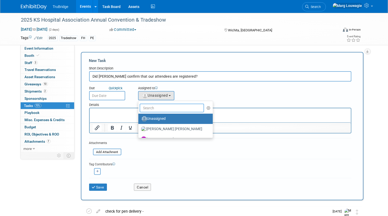
click at [176, 109] on input "text" at bounding box center [171, 108] width 65 height 9
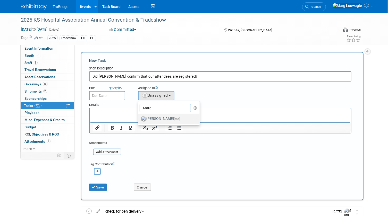
type input "Marg"
click at [171, 116] on label "Marg Louwagie (me)" at bounding box center [168, 119] width 54 height 8
click at [139, 117] on input "Marg Louwagie (me)" at bounding box center [137, 118] width 3 height 3
select select "0abee163-1570-438d-a0ea-e9129f2ffbd7"
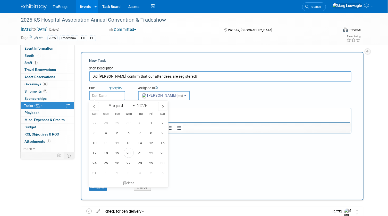
click at [110, 95] on input "text" at bounding box center [107, 95] width 36 height 9
click at [149, 151] on span "22" at bounding box center [151, 153] width 10 height 10
type input "Aug 22, 2025"
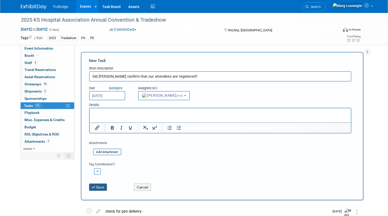
click at [106, 187] on button "Save" at bounding box center [98, 187] width 18 height 7
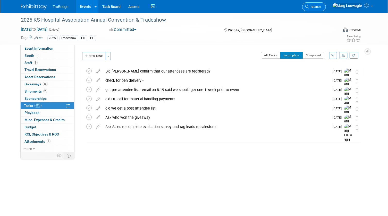
click at [321, 6] on span "Search" at bounding box center [315, 7] width 12 height 4
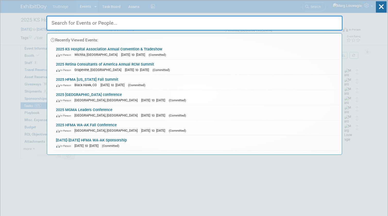
click at [296, 23] on input "text" at bounding box center [194, 23] width 296 height 15
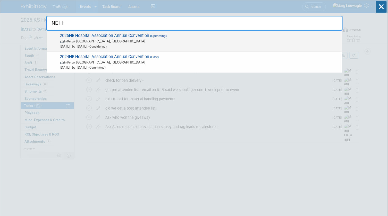
type input "NE H"
click at [138, 36] on span "2025 NE H ospital Association Annual Convention (Upcoming) In-Person La Vista, …" at bounding box center [198, 41] width 281 height 16
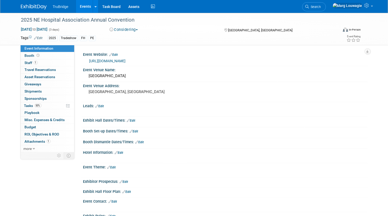
click at [134, 29] on button "Considering" at bounding box center [124, 29] width 32 height 5
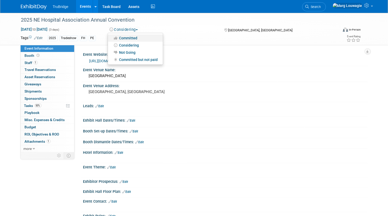
click at [133, 36] on link "Committed" at bounding box center [135, 37] width 55 height 7
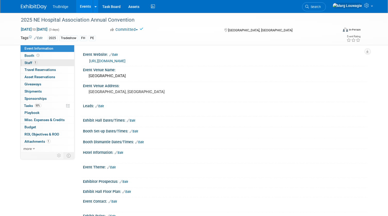
click at [54, 64] on link "1 Staff 1" at bounding box center [48, 62] width 54 height 7
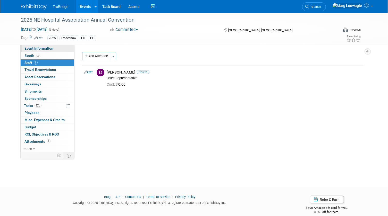
click at [53, 50] on link "Event Information" at bounding box center [48, 48] width 54 height 7
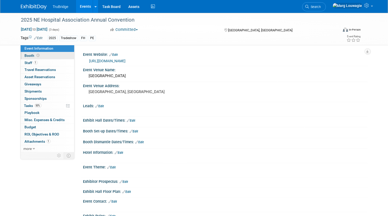
click at [48, 55] on link "Booth" at bounding box center [48, 55] width 54 height 7
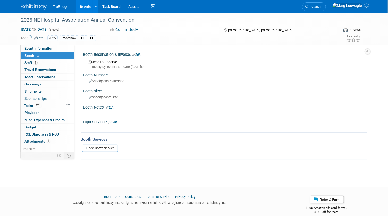
click at [141, 54] on link "Edit" at bounding box center [136, 55] width 8 height 4
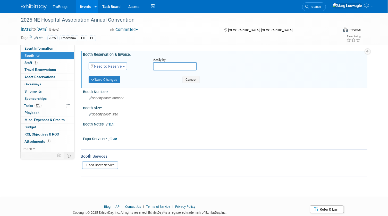
click at [117, 69] on button "Need to Reserve" at bounding box center [108, 67] width 39 height 8
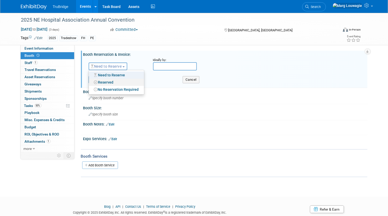
click at [112, 81] on link "Reserved" at bounding box center [116, 82] width 55 height 7
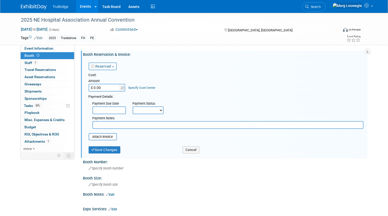
click at [111, 87] on input "$ 0.00" at bounding box center [105, 88] width 32 height 8
type input "$ 1,975.00"
click at [144, 111] on select "Not Paid Yet Partially Paid Paid in Full" at bounding box center [148, 111] width 31 height 8
select select "3"
click at [133, 107] on select "Not Paid Yet Partially Paid Paid in Full" at bounding box center [148, 111] width 31 height 8
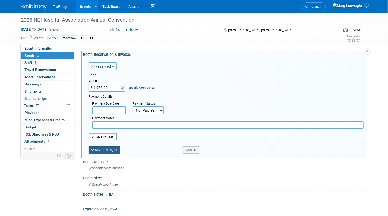
click at [119, 148] on button "Save Changes" at bounding box center [105, 149] width 32 height 7
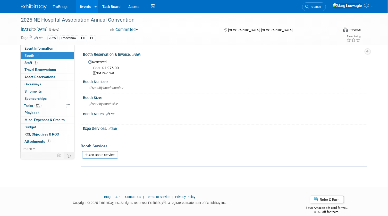
click at [140, 54] on link "Edit" at bounding box center [136, 55] width 8 height 4
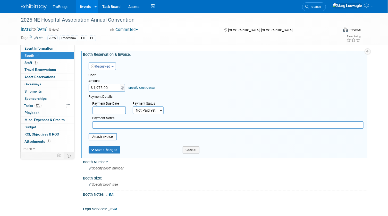
click at [157, 111] on select "Not Paid Yet Partially Paid Paid in Full" at bounding box center [148, 111] width 31 height 8
click at [133, 107] on select "Not Paid Yet Partially Paid Paid in Full" at bounding box center [148, 111] width 31 height 8
click at [159, 112] on select "Not Paid Yet Partially Paid Paid in Full" at bounding box center [148, 111] width 31 height 8
click at [133, 107] on select "Not Paid Yet Partially Paid Paid in Full" at bounding box center [148, 111] width 31 height 8
click at [158, 109] on select "Not Paid Yet Partially Paid Paid in Full" at bounding box center [148, 111] width 31 height 8
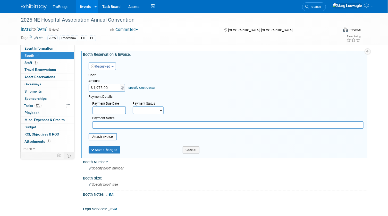
select select "3"
click at [133, 107] on select "Not Paid Yet Partially Paid Paid in Full" at bounding box center [148, 111] width 31 height 8
click at [117, 149] on button "Save Changes" at bounding box center [105, 149] width 32 height 7
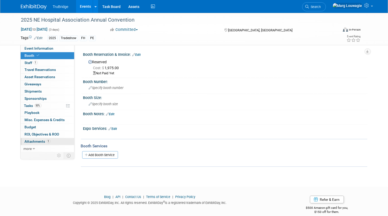
click at [38, 143] on span "Attachments 1" at bounding box center [38, 141] width 26 height 4
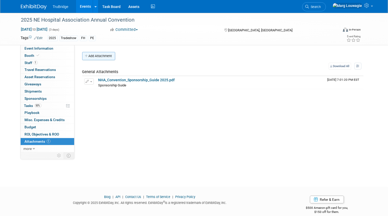
click at [103, 56] on button "Add Attachment" at bounding box center [98, 56] width 33 height 8
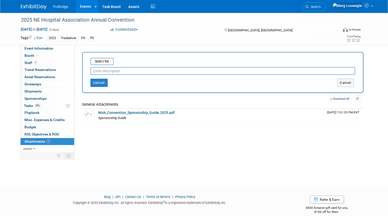
click at [107, 69] on input "text" at bounding box center [222, 71] width 265 height 8
type input "completed booth application emailed 8.20.25"
click at [104, 61] on input "file" at bounding box center [82, 61] width 61 height 6
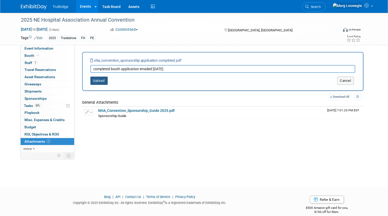
click at [102, 80] on button "Upload" at bounding box center [98, 81] width 17 height 8
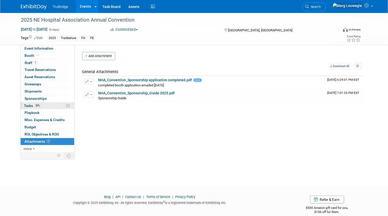
click at [28, 104] on span "Tasks 50%" at bounding box center [32, 106] width 17 height 4
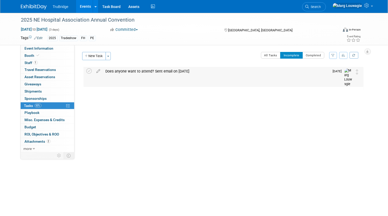
click at [130, 70] on div "Does anyone want to attend? Sent email on 8.19.25" at bounding box center [216, 71] width 226 height 9
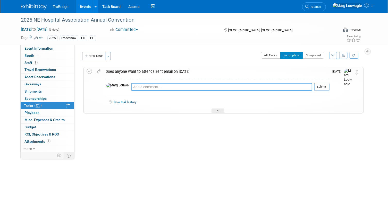
click at [136, 85] on textarea at bounding box center [221, 87] width 181 height 8
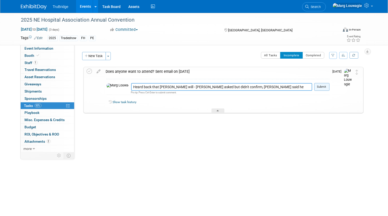
type textarea "Heard back that David will - Jonathan asked but didn't confirm, Chad said he mi…"
click at [319, 88] on button "Submit" at bounding box center [321, 87] width 15 height 8
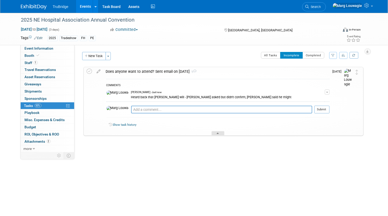
click at [216, 132] on div at bounding box center [217, 133] width 13 height 4
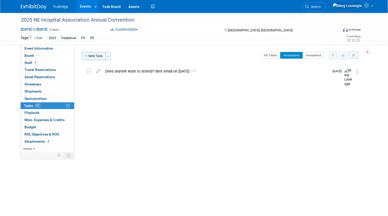
click at [96, 55] on button "New Task" at bounding box center [94, 56] width 24 height 8
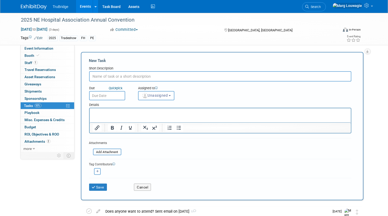
click at [130, 75] on input "text" at bounding box center [220, 76] width 262 height 10
type input "Did Heather acknowledge my application for a booth?"
click at [166, 95] on span "Unassigned" at bounding box center [155, 95] width 26 height 4
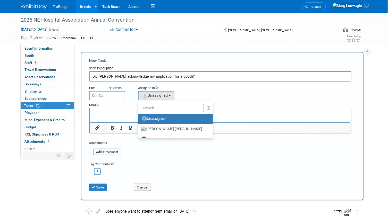
click at [165, 107] on input "text" at bounding box center [171, 108] width 65 height 9
type input "Marg"
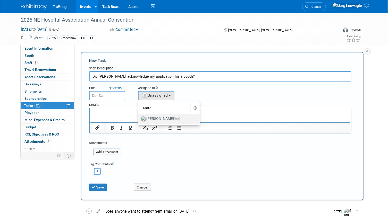
click at [165, 120] on label "Marg Louwagie (me)" at bounding box center [168, 119] width 54 height 8
click at [139, 120] on input "Marg Louwagie (me)" at bounding box center [137, 118] width 3 height 3
select select "0abee163-1570-438d-a0ea-e9129f2ffbd7"
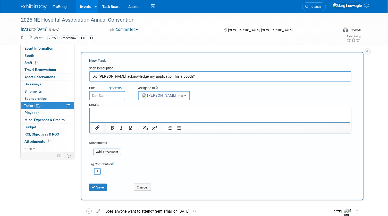
click at [117, 93] on input "text" at bounding box center [107, 95] width 36 height 9
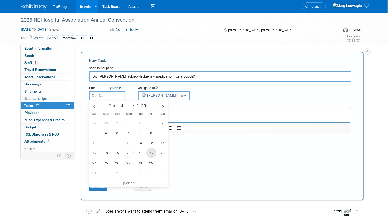
click at [150, 150] on span "22" at bounding box center [151, 153] width 10 height 10
type input "Aug 22, 2025"
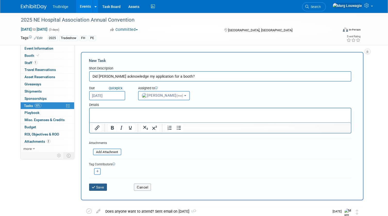
click at [103, 187] on button "Save" at bounding box center [98, 187] width 18 height 7
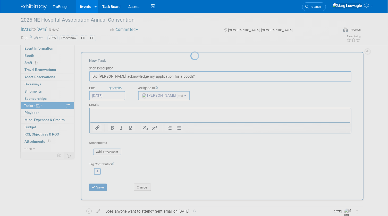
click at [190, 186] on div at bounding box center [193, 108] width 7 height 216
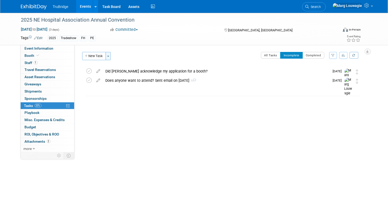
click at [110, 56] on button "Toggle Dropdown" at bounding box center [108, 56] width 5 height 8
click at [109, 56] on span "button" at bounding box center [108, 56] width 2 height 1
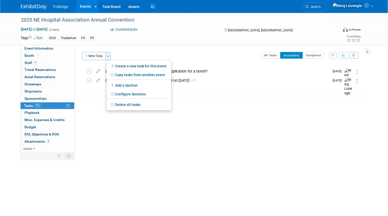
click at [109, 56] on span "button" at bounding box center [108, 56] width 2 height 1
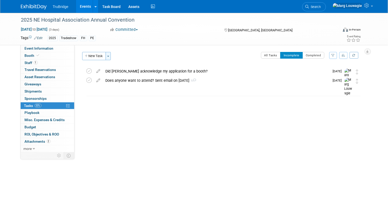
click at [108, 56] on span "button" at bounding box center [108, 56] width 2 height 1
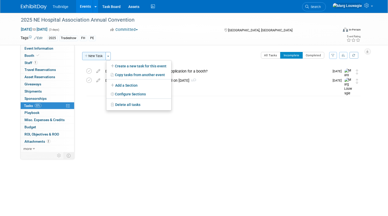
click at [96, 54] on button "New Task" at bounding box center [94, 56] width 24 height 8
click at [0, 0] on div at bounding box center [0, 0] width 0 height 0
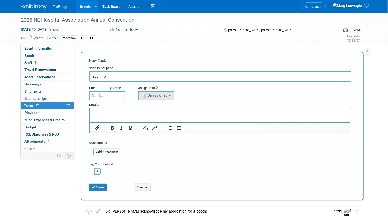
type input "add info"
click at [157, 98] on button "Unassigned" at bounding box center [156, 95] width 37 height 9
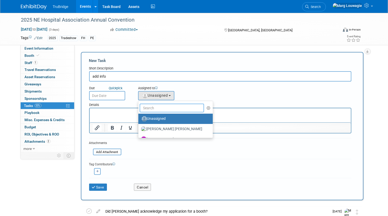
click at [157, 106] on input "text" at bounding box center [171, 108] width 65 height 9
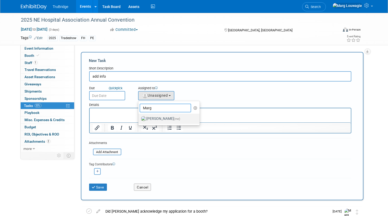
type input "Marg"
click at [158, 117] on label "Marg Louwagie (me)" at bounding box center [168, 119] width 54 height 8
click at [139, 117] on input "Marg Louwagie (me)" at bounding box center [137, 118] width 3 height 3
select select "0abee163-1570-438d-a0ea-e9129f2ffbd7"
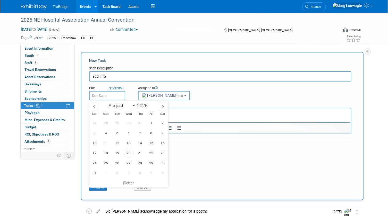
click at [106, 95] on input "text" at bounding box center [107, 95] width 36 height 9
click at [162, 106] on icon at bounding box center [163, 107] width 4 height 4
click at [92, 108] on span at bounding box center [94, 106] width 9 height 9
select select "7"
click at [131, 165] on span "27" at bounding box center [129, 163] width 10 height 10
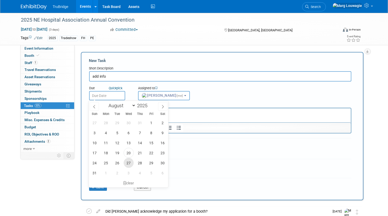
type input "Aug 27, 2025"
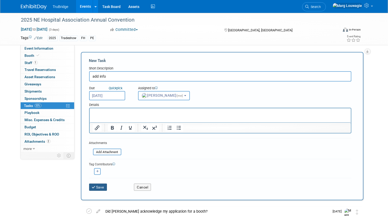
click at [102, 187] on button "Save" at bounding box center [98, 187] width 18 height 7
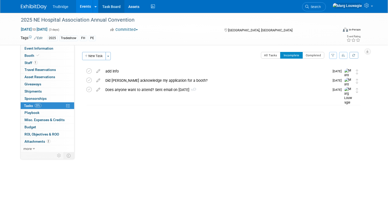
click at [104, 6] on link "Task Board" at bounding box center [111, 6] width 26 height 13
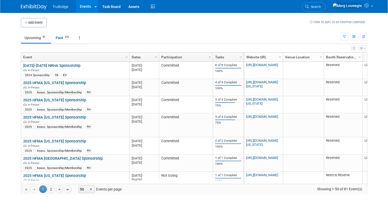
drag, startPoint x: 331, startPoint y: 5, endPoint x: 327, endPoint y: 16, distance: 12.3
click at [326, 5] on link "Search" at bounding box center [314, 6] width 24 height 9
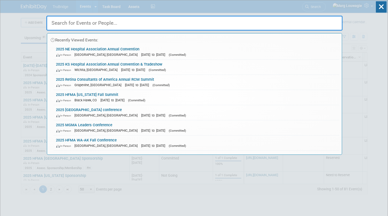
click at [324, 22] on input "text" at bounding box center [194, 23] width 296 height 15
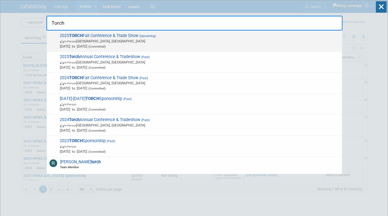
type input "Torch"
click at [175, 39] on span "In-Person [GEOGRAPHIC_DATA], [GEOGRAPHIC_DATA]" at bounding box center [199, 41] width 279 height 5
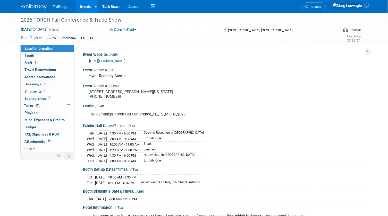
click at [111, 59] on link "[URL][DOMAIN_NAME]" at bounding box center [107, 61] width 36 height 4
click at [37, 91] on span "Shipments 1" at bounding box center [36, 91] width 22 height 4
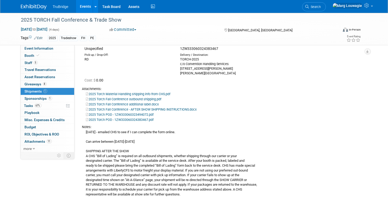
scroll to position [47, 0]
